Goal: Navigation & Orientation: Find specific page/section

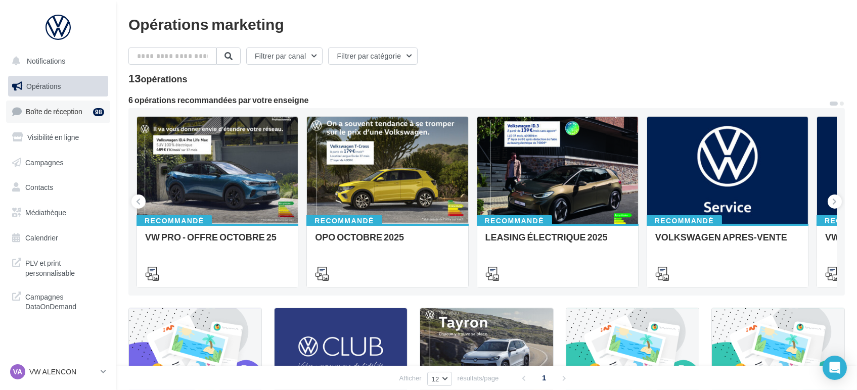
click at [58, 122] on link "Boîte de réception 98" at bounding box center [58, 112] width 104 height 22
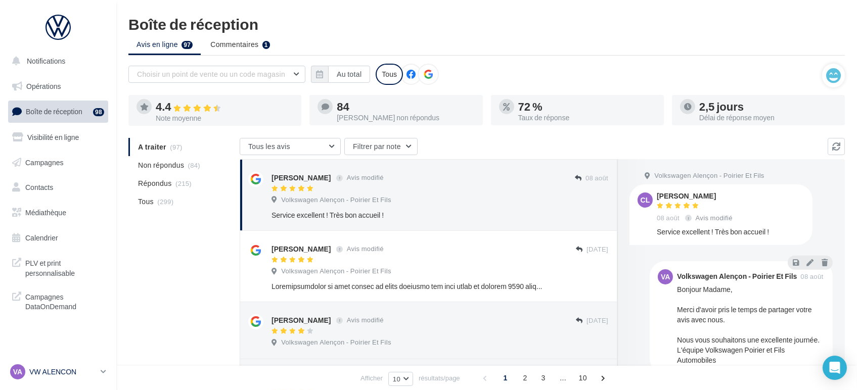
click at [43, 367] on p "VW ALENCON" at bounding box center [62, 372] width 67 height 10
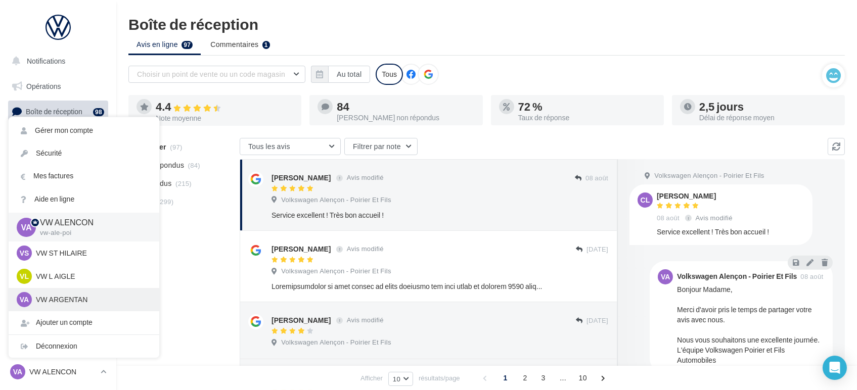
click at [46, 300] on p "VW ARGENTAN" at bounding box center [91, 300] width 111 height 10
